Goal: Task Accomplishment & Management: Use online tool/utility

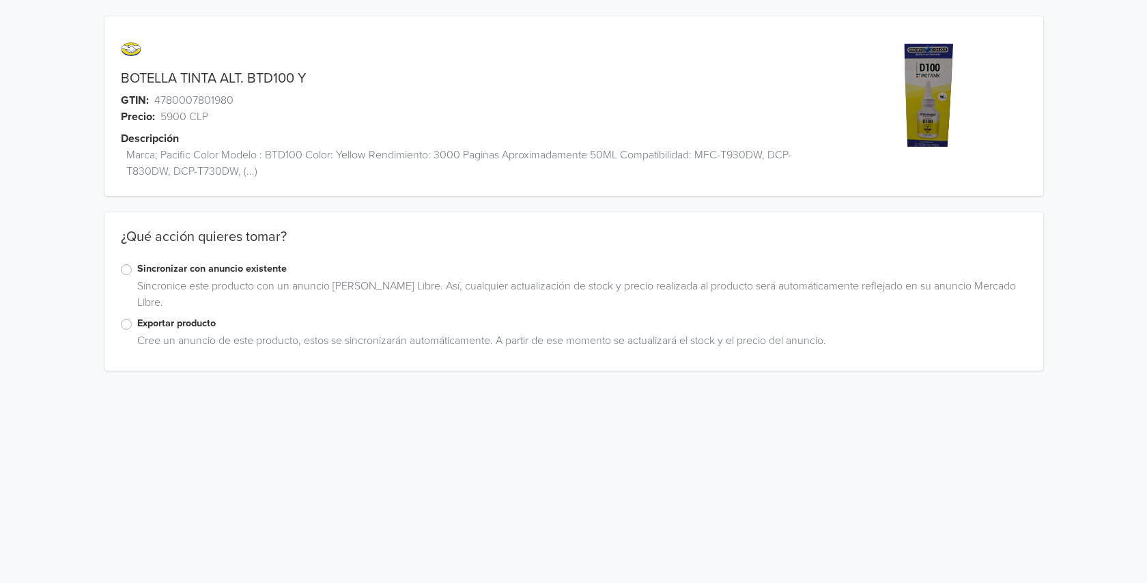
drag, startPoint x: 126, startPoint y: 270, endPoint x: 283, endPoint y: 352, distance: 177.5
click at [137, 270] on label "Sincronizar con anuncio existente" at bounding box center [582, 269] width 890 height 15
click at [0, 0] on input "Sincronizar con anuncio existente" at bounding box center [0, 0] width 0 height 0
click at [494, 447] on span "Actualizar anuncios" at bounding box center [480, 450] width 96 height 14
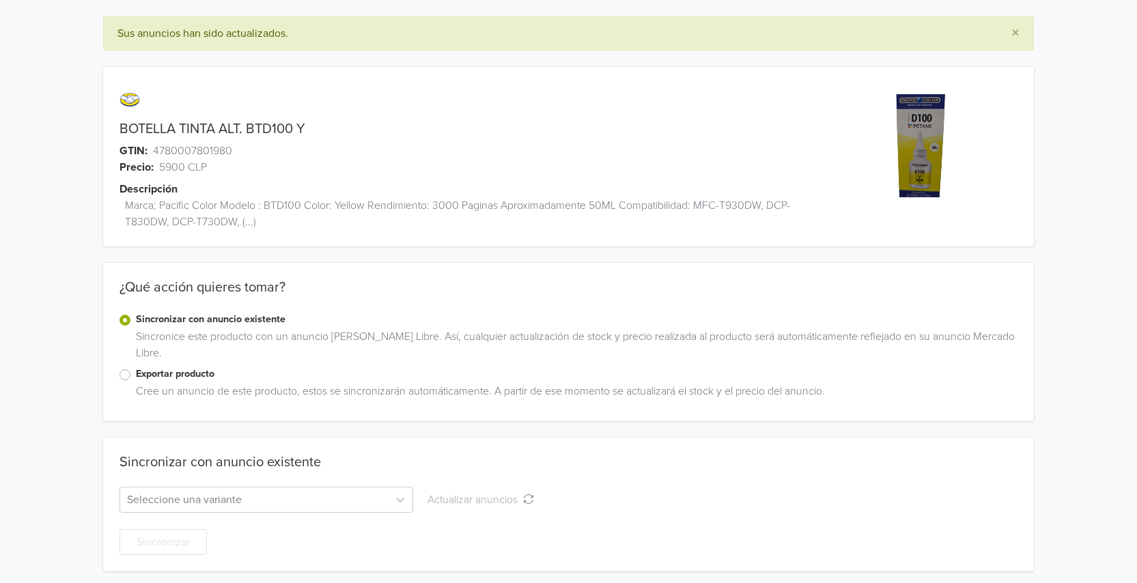
click at [136, 373] on label "Exportar producto" at bounding box center [577, 374] width 882 height 15
click at [0, 0] on input "Exportar producto" at bounding box center [0, 0] width 0 height 0
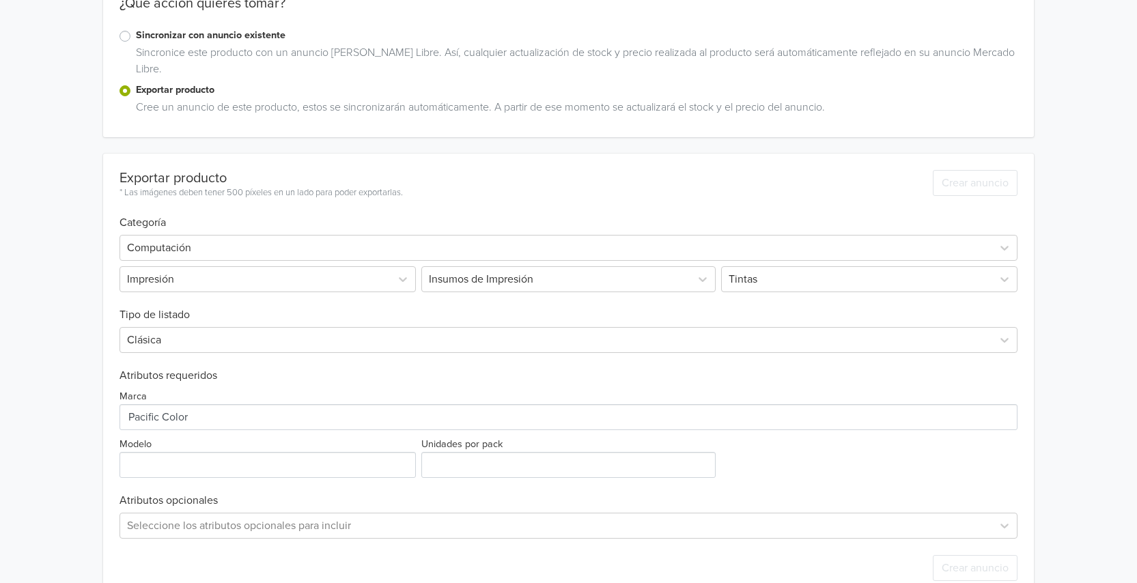
scroll to position [264, 0]
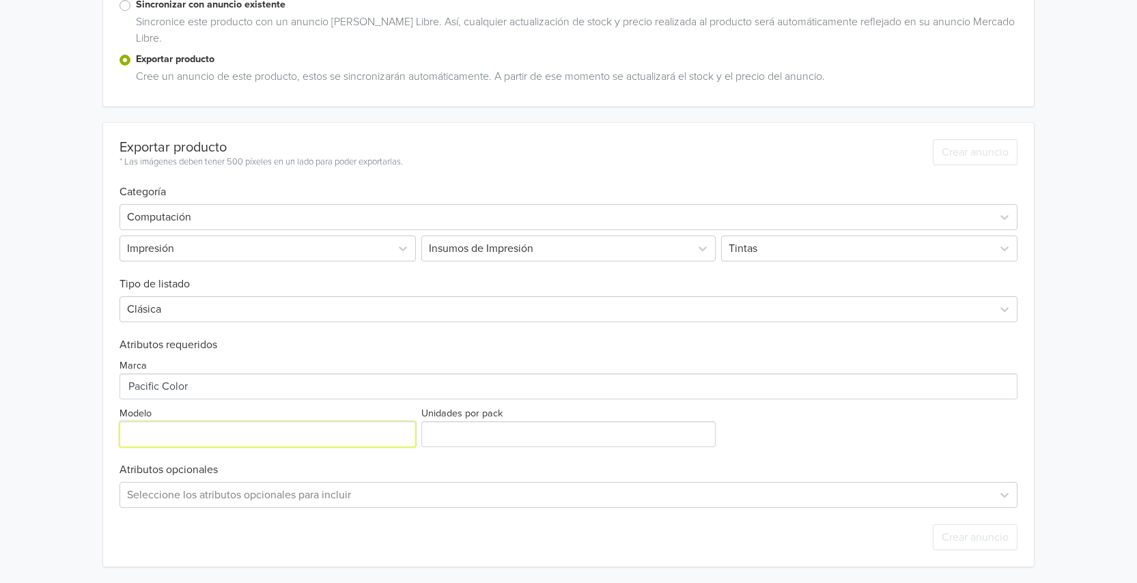
click at [131, 432] on input "Modelo" at bounding box center [268, 434] width 296 height 26
type input "b"
type input "BTD100"
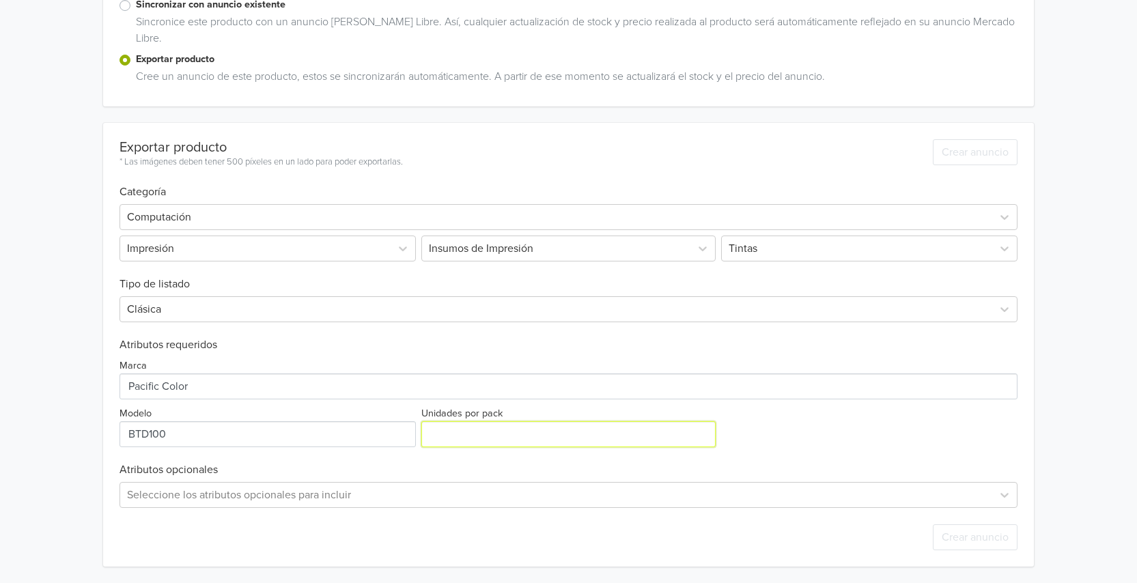
click at [438, 430] on input "Unidades por pack" at bounding box center [568, 434] width 294 height 26
type input "-3"
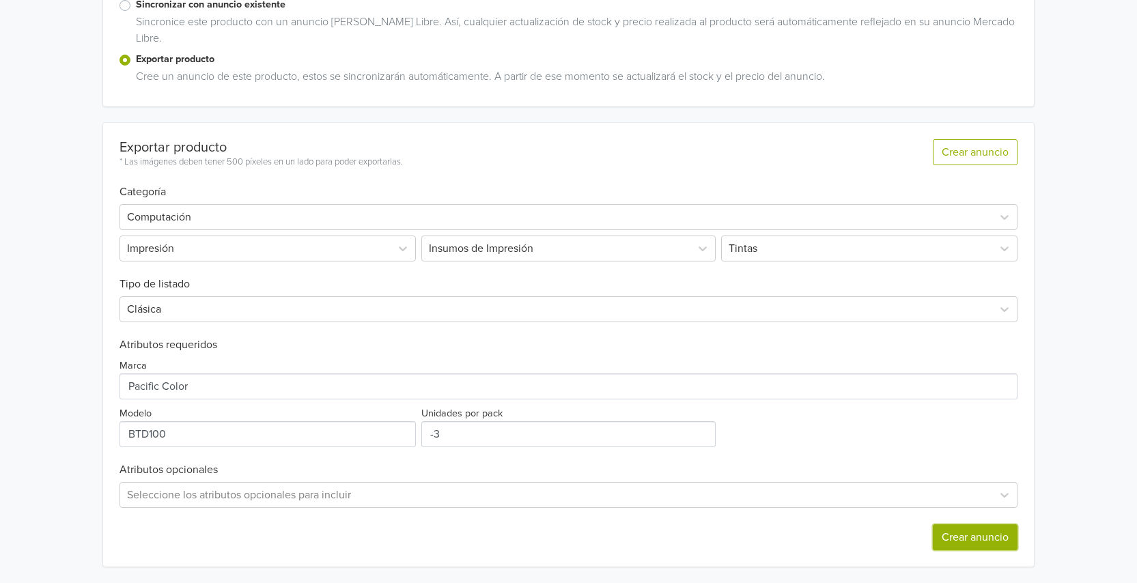
click at [938, 533] on button "Crear anuncio" at bounding box center [975, 538] width 85 height 26
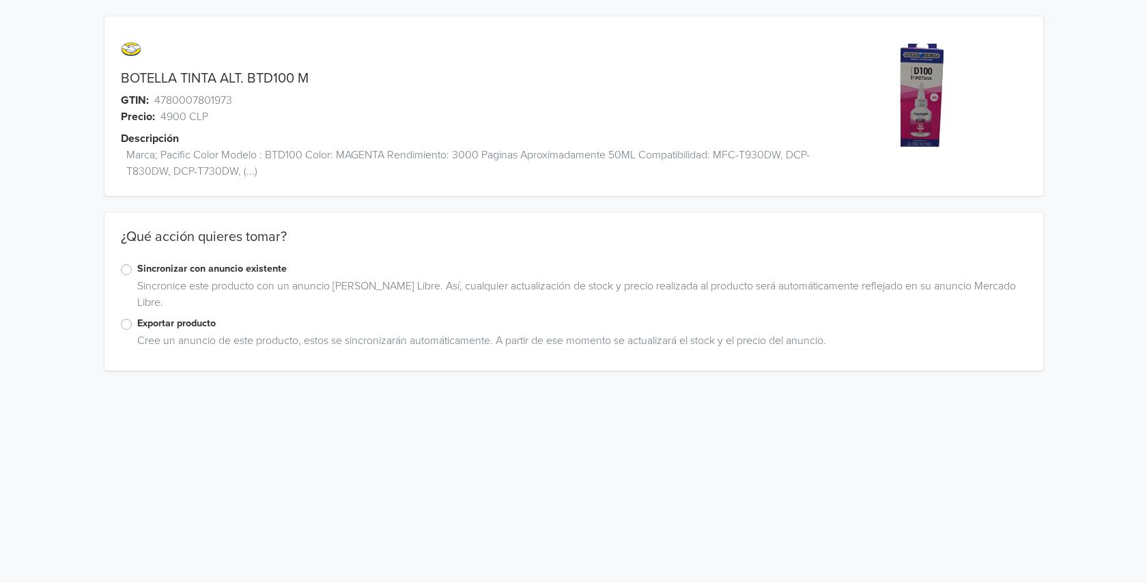
click at [137, 329] on label "Exportar producto" at bounding box center [582, 323] width 890 height 15
click at [0, 0] on input "Exportar producto" at bounding box center [0, 0] width 0 height 0
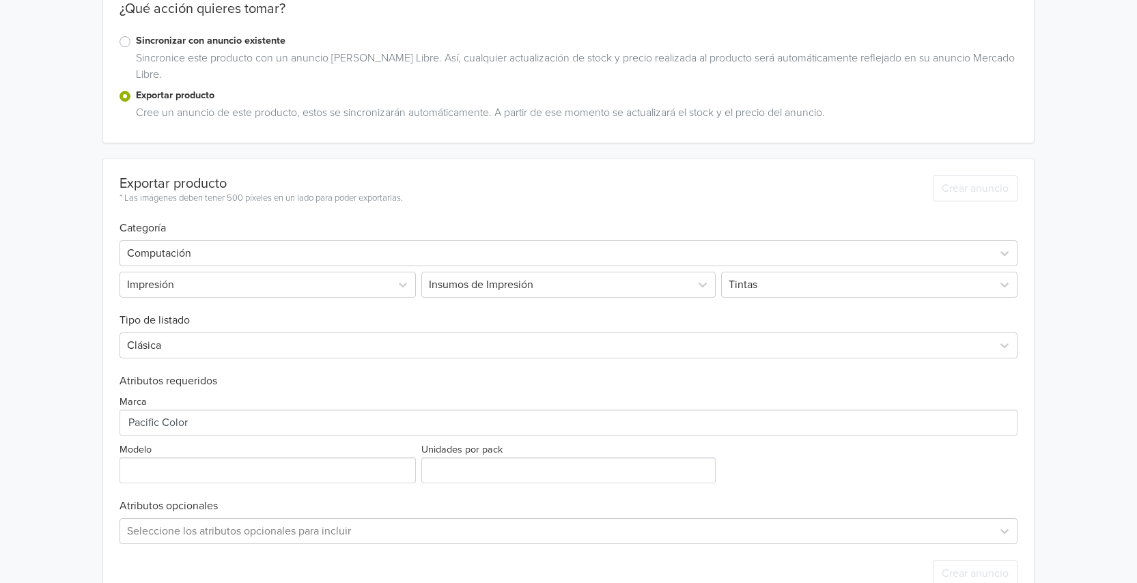
scroll to position [264, 0]
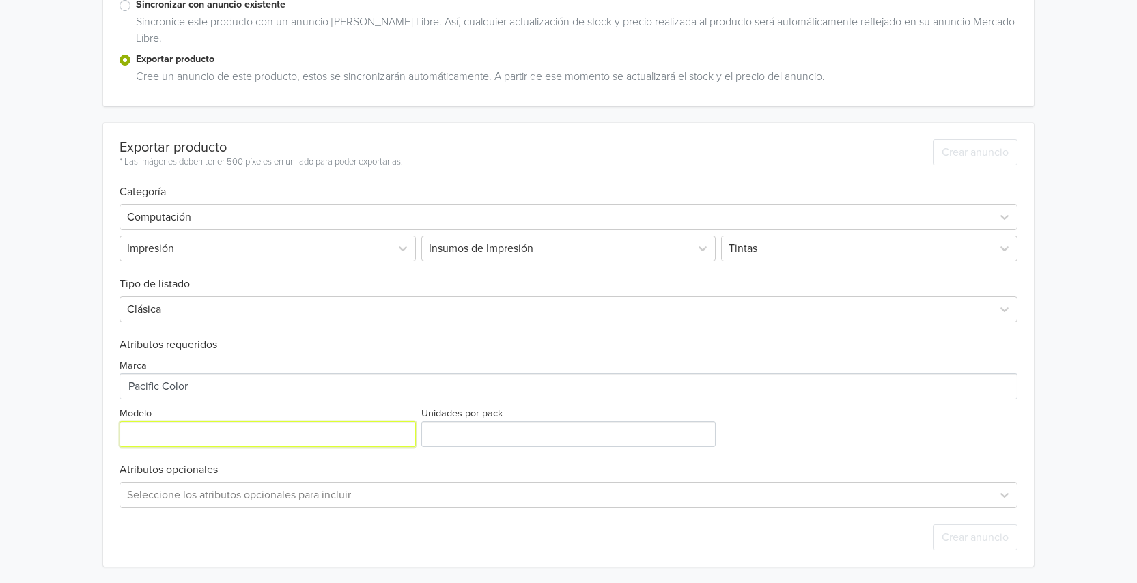
click at [170, 434] on input "Modelo" at bounding box center [268, 434] width 296 height 26
type input "BTD100"
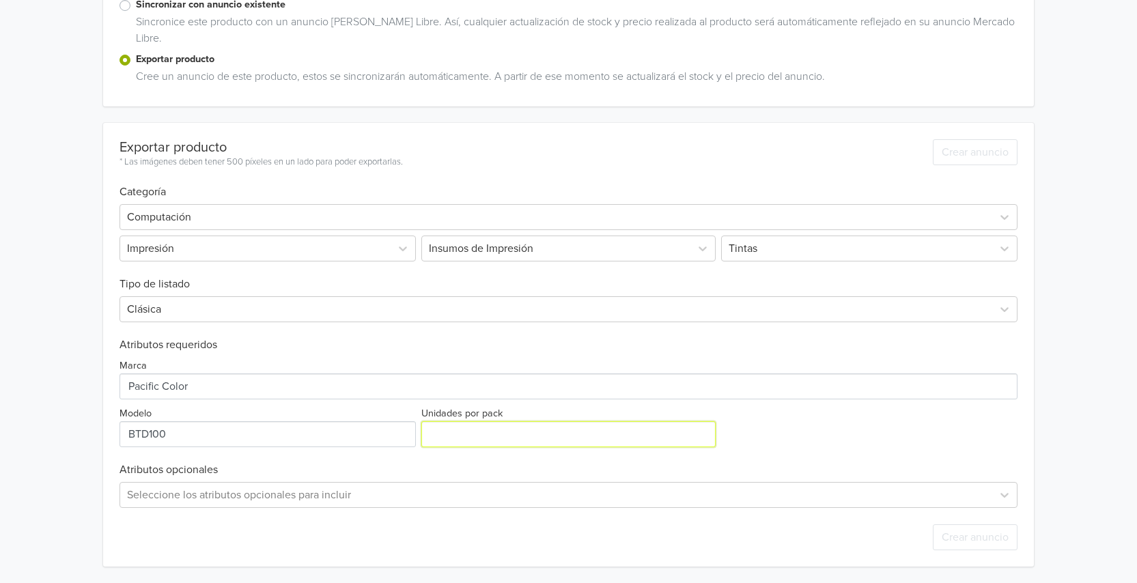
click at [491, 441] on input "Unidades por pack" at bounding box center [568, 434] width 294 height 26
type input "0"
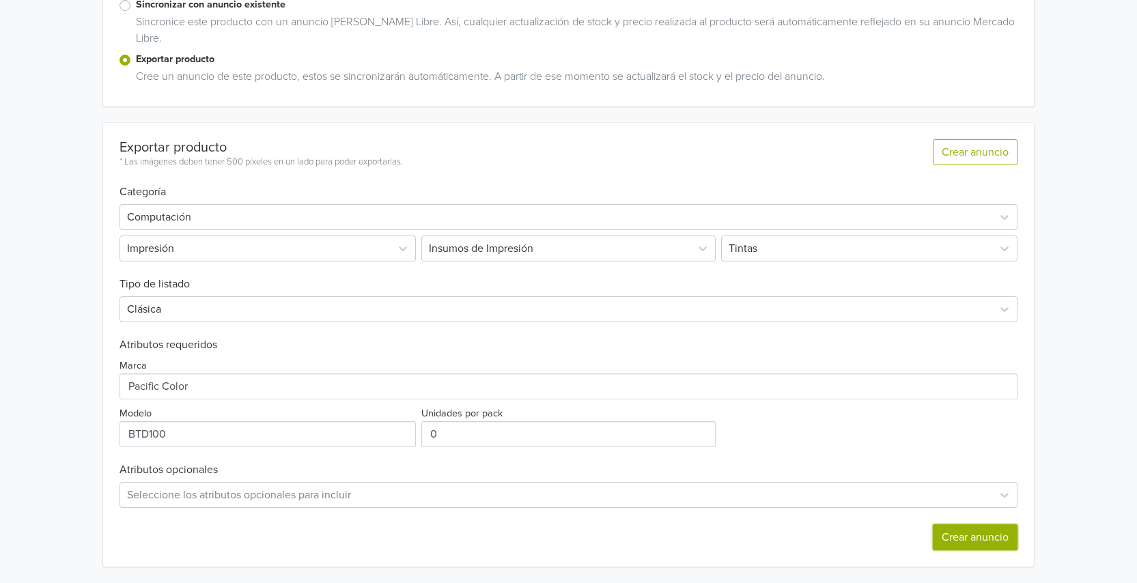
drag, startPoint x: 958, startPoint y: 539, endPoint x: 921, endPoint y: 536, distance: 37.0
click at [953, 538] on button "Crear anuncio" at bounding box center [975, 538] width 85 height 26
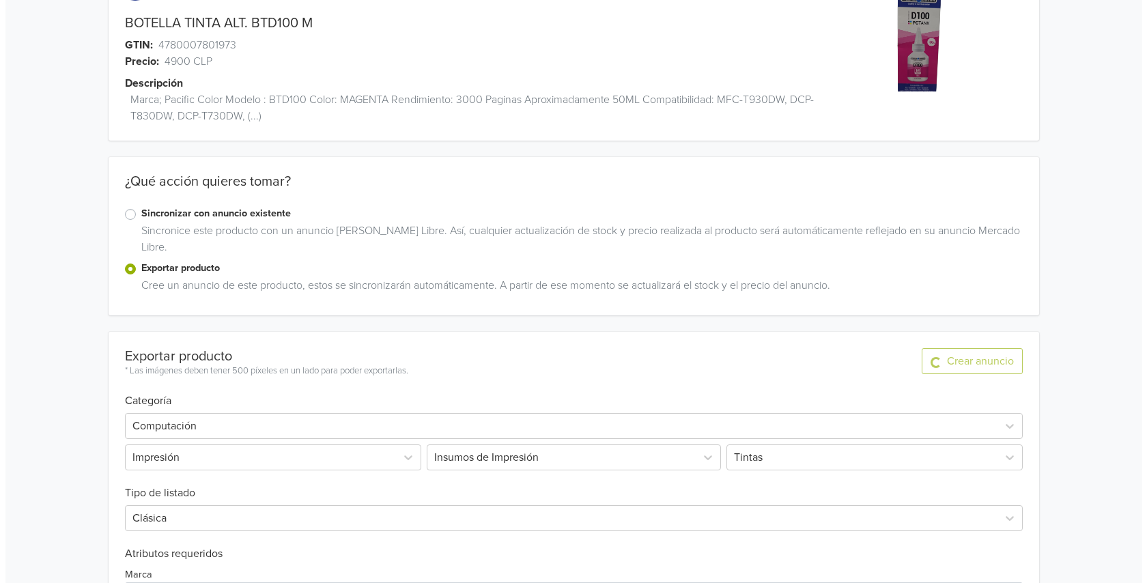
scroll to position [0, 0]
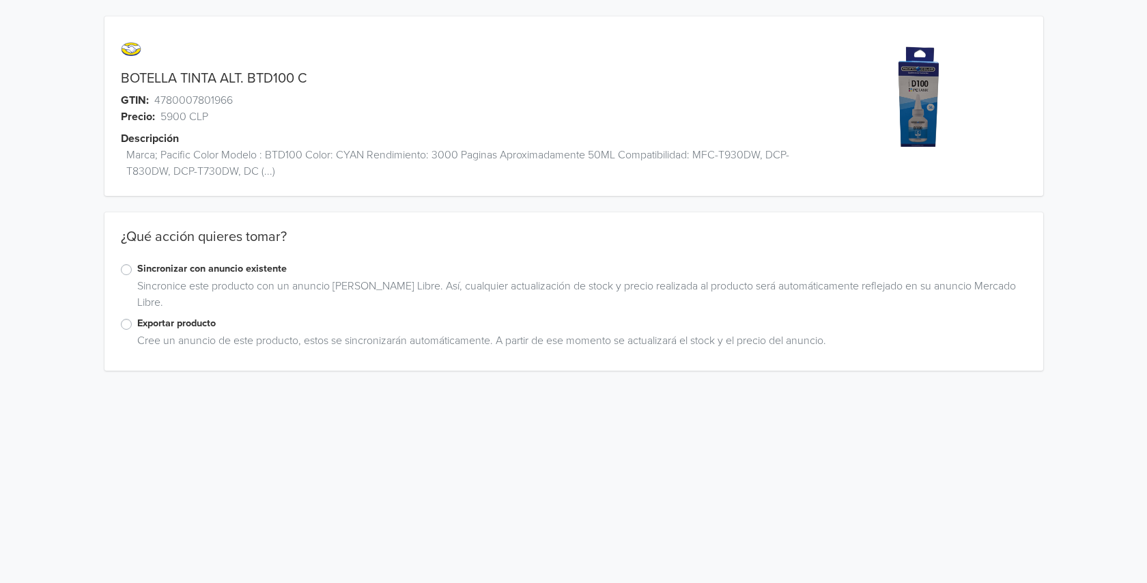
click at [137, 325] on label "Exportar producto" at bounding box center [582, 323] width 890 height 15
click at [0, 0] on input "Exportar producto" at bounding box center [0, 0] width 0 height 0
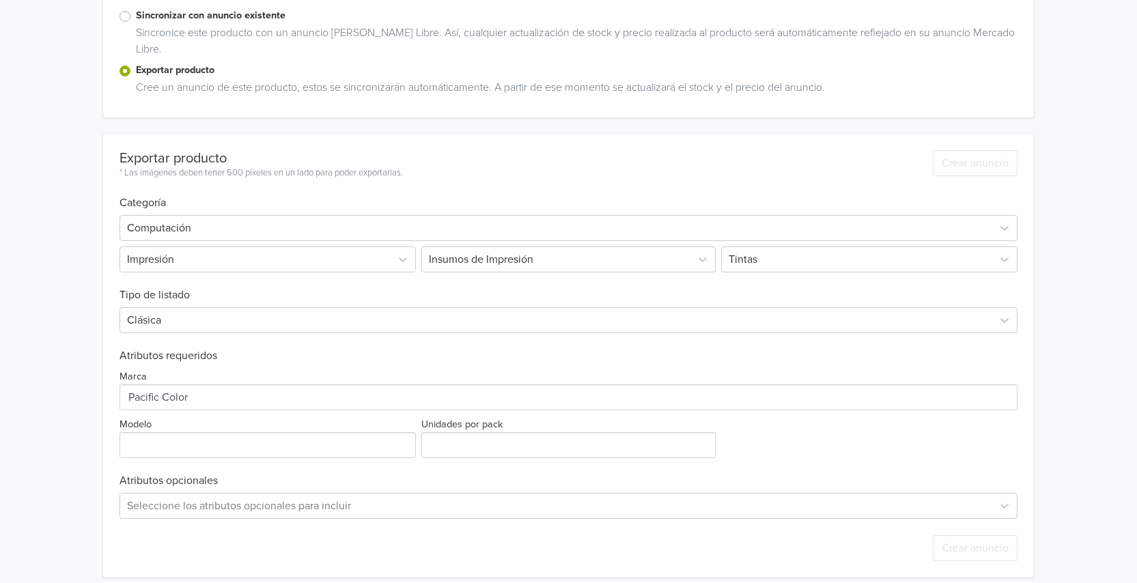
scroll to position [264, 0]
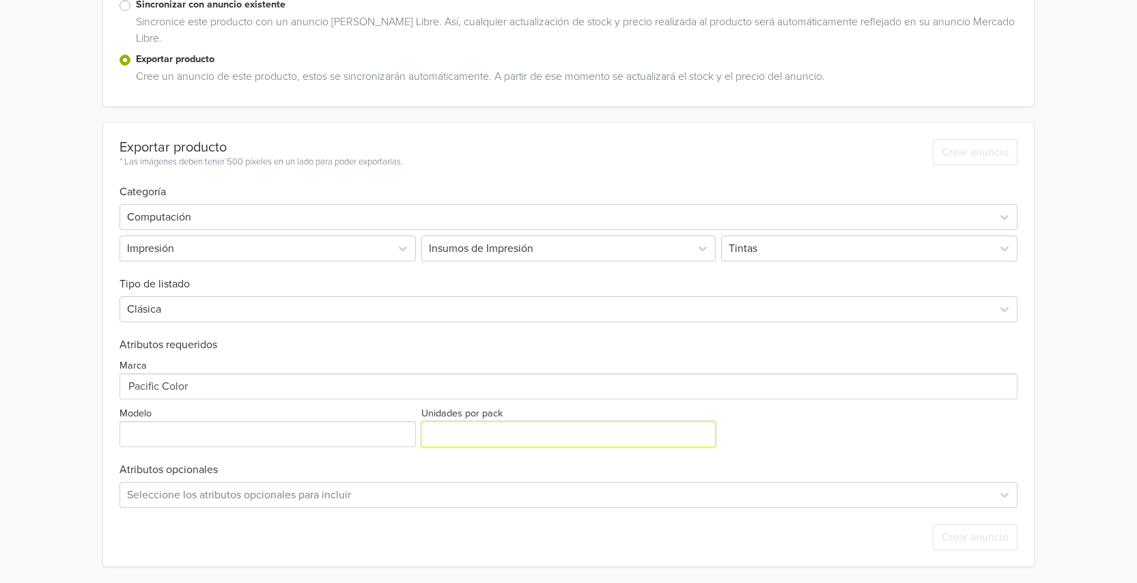
click at [441, 434] on input "Unidades por pack" at bounding box center [568, 434] width 294 height 26
type input "1"
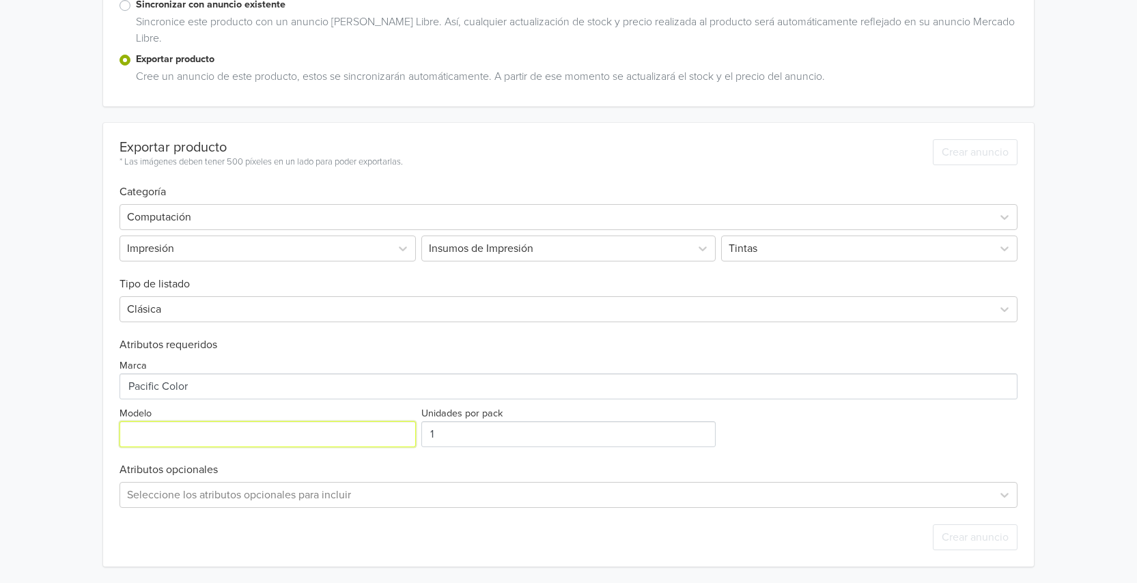
click at [135, 441] on input "Modelo" at bounding box center [268, 434] width 296 height 26
type input "BTD100"
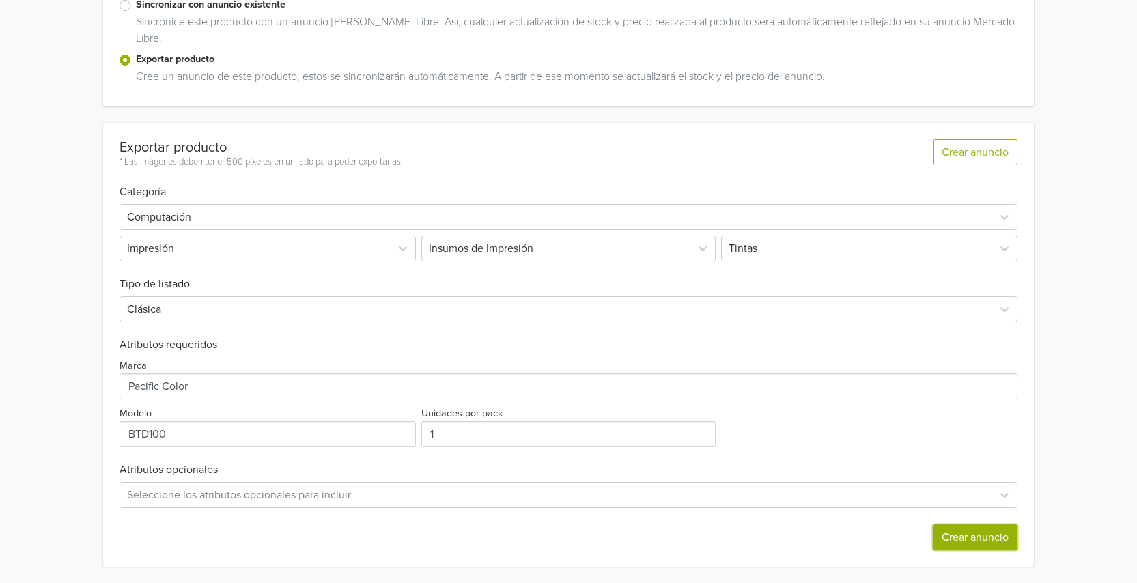
click at [964, 540] on button "Crear anuncio" at bounding box center [975, 538] width 85 height 26
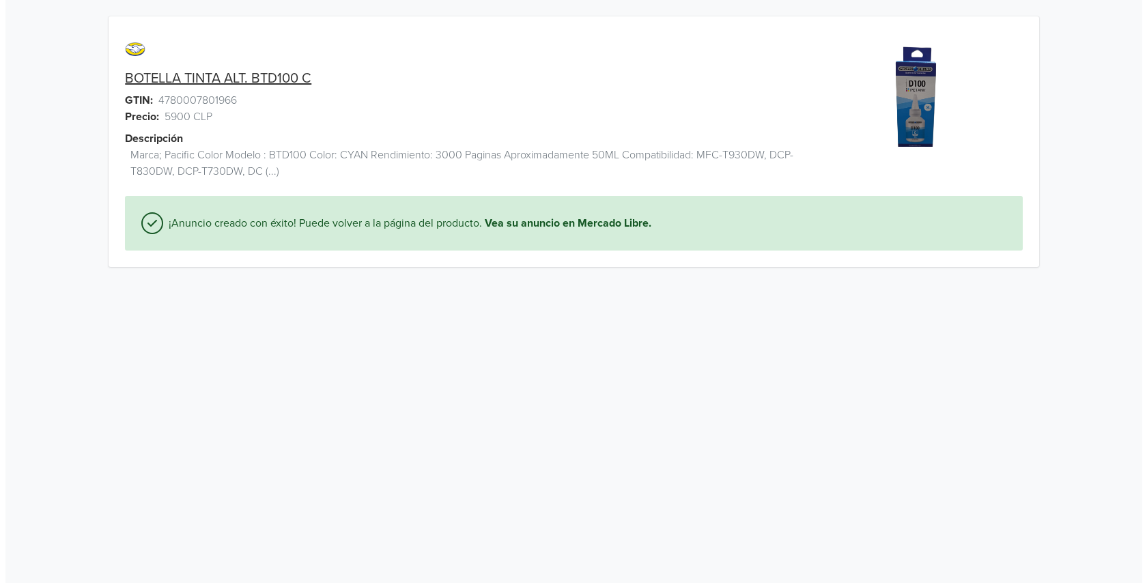
scroll to position [0, 0]
